Goal: Information Seeking & Learning: Learn about a topic

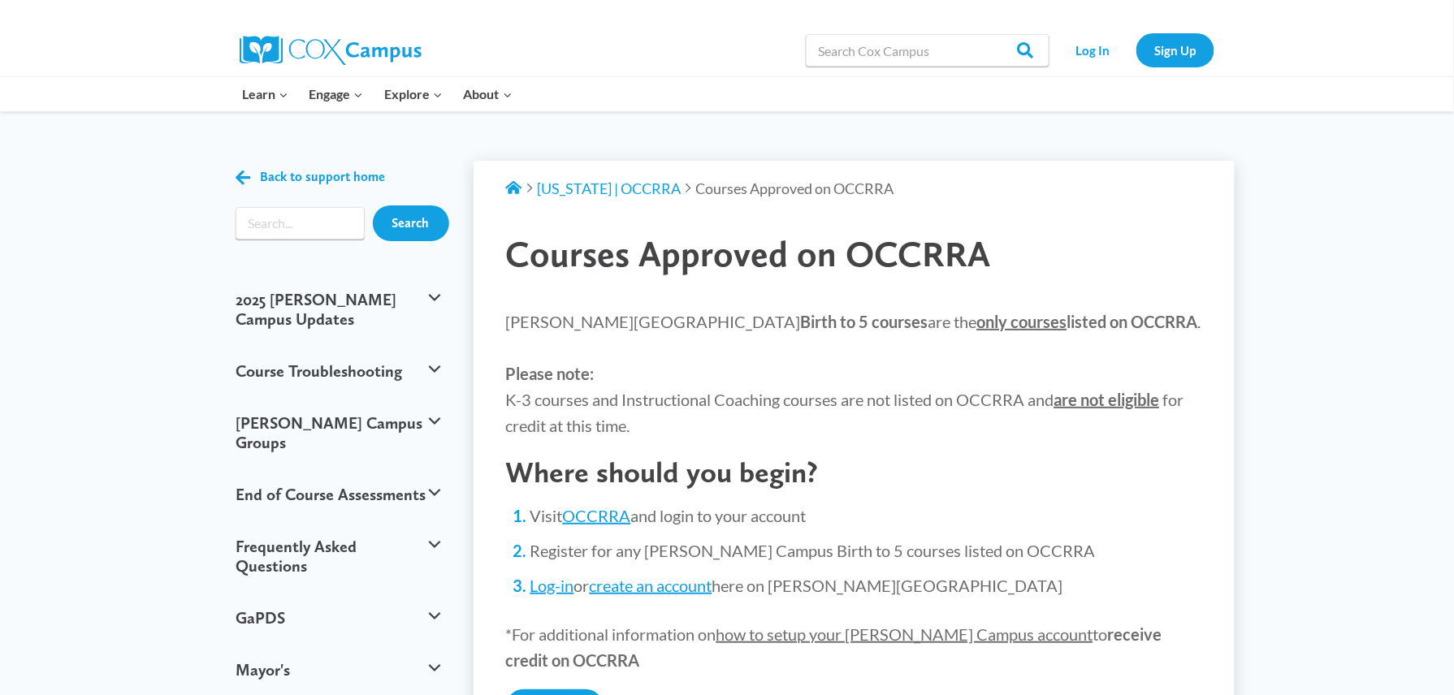
scroll to position [531, 0]
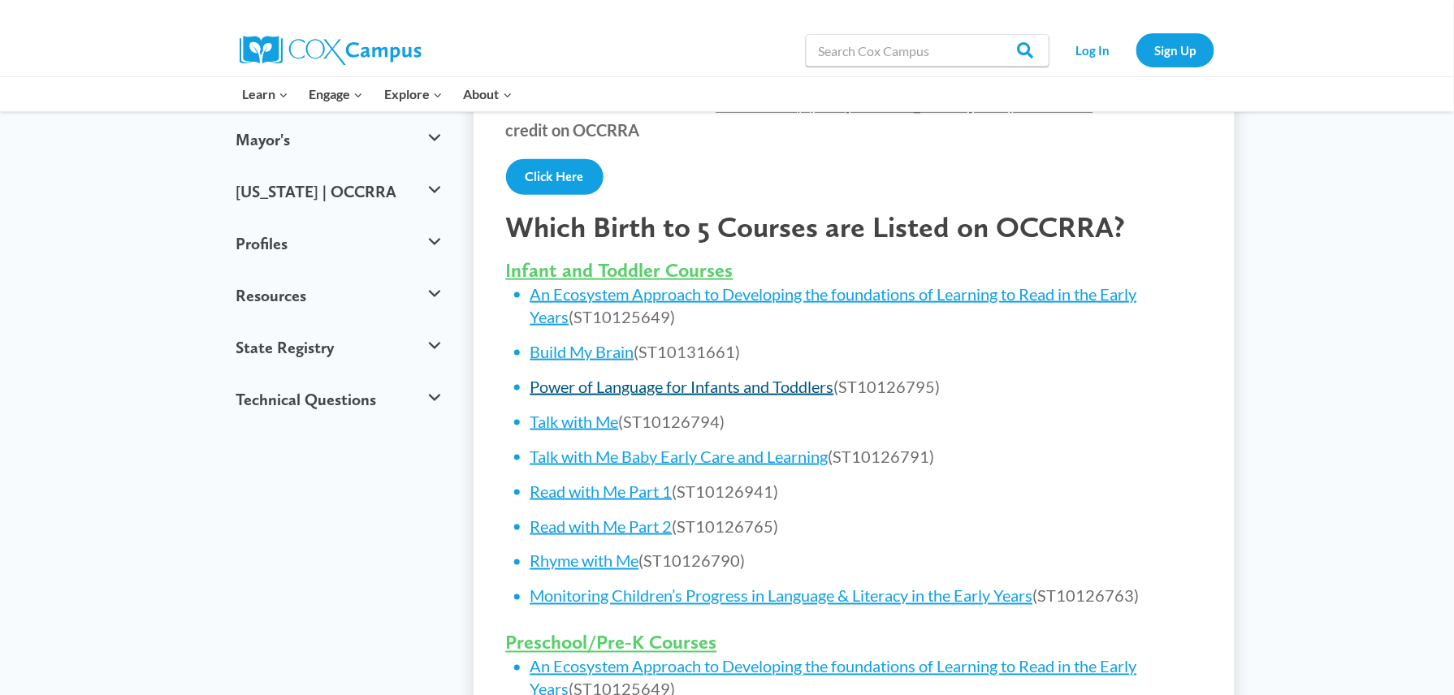
click at [810, 390] on link "Power of Language for Infants and Toddlers" at bounding box center [683, 386] width 304 height 19
